Goal: Information Seeking & Learning: Learn about a topic

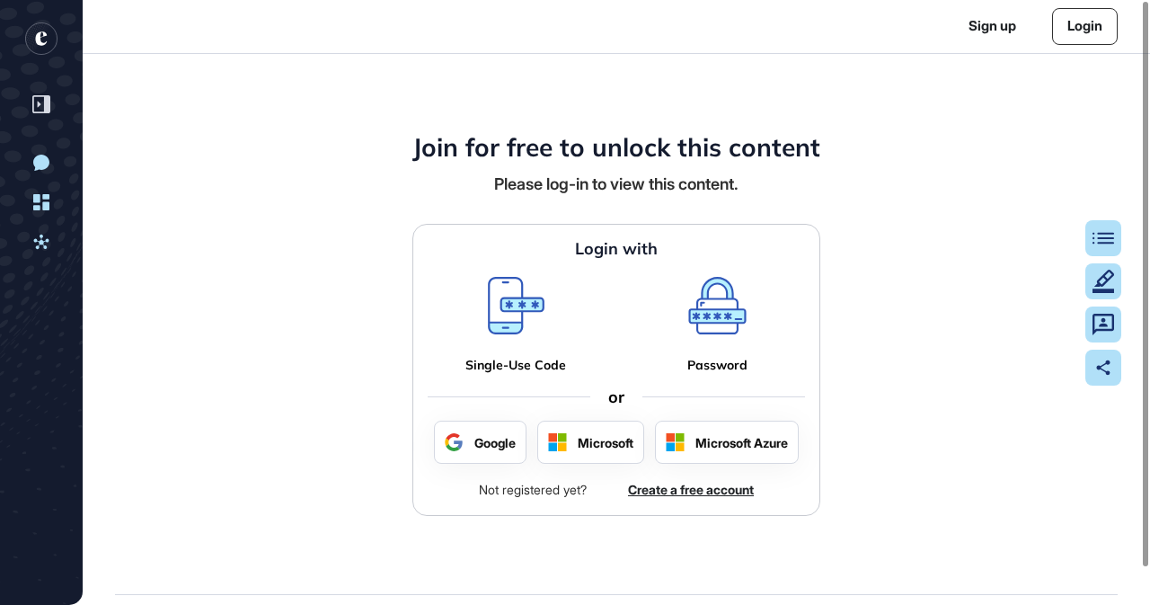
click at [322, 298] on div "Join for free to unlock this content Please log-in to view this content. Login …" at bounding box center [617, 324] width 1068 height 540
click at [721, 441] on div at bounding box center [727, 441] width 142 height 41
